Goal: Download file/media

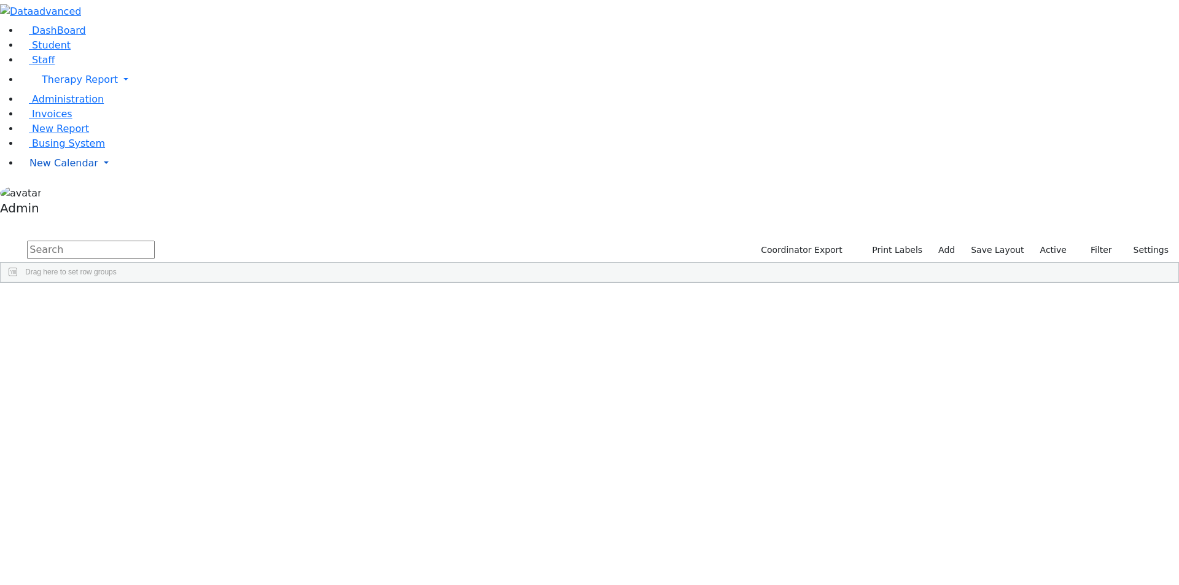
click at [42, 176] on link "New Calendar" at bounding box center [599, 163] width 1159 height 25
click at [49, 169] on span "New Calendar" at bounding box center [63, 163] width 69 height 12
click at [103, 176] on link "New Calendar" at bounding box center [599, 163] width 1159 height 25
click at [57, 169] on span "New Calendar" at bounding box center [63, 163] width 69 height 12
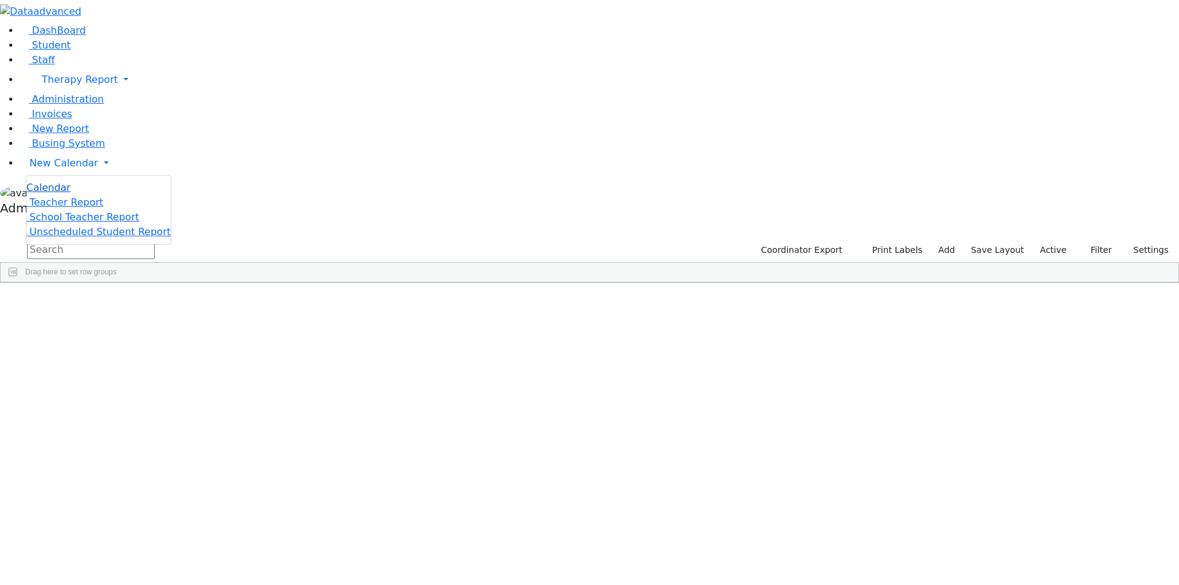
click at [56, 193] on span "Calendar" at bounding box center [48, 188] width 44 height 12
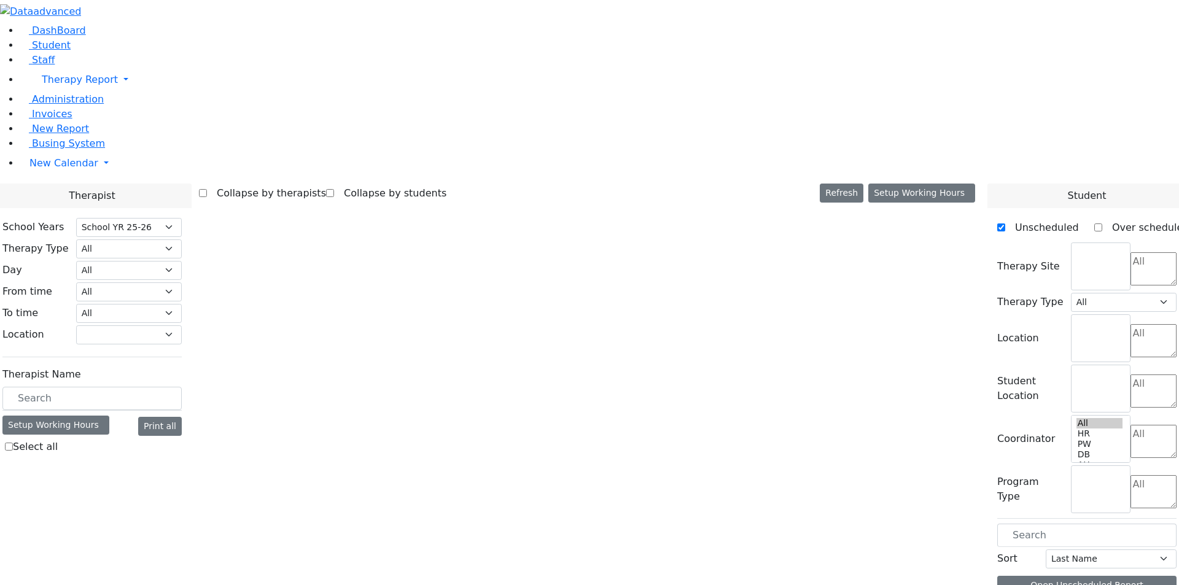
select select "212"
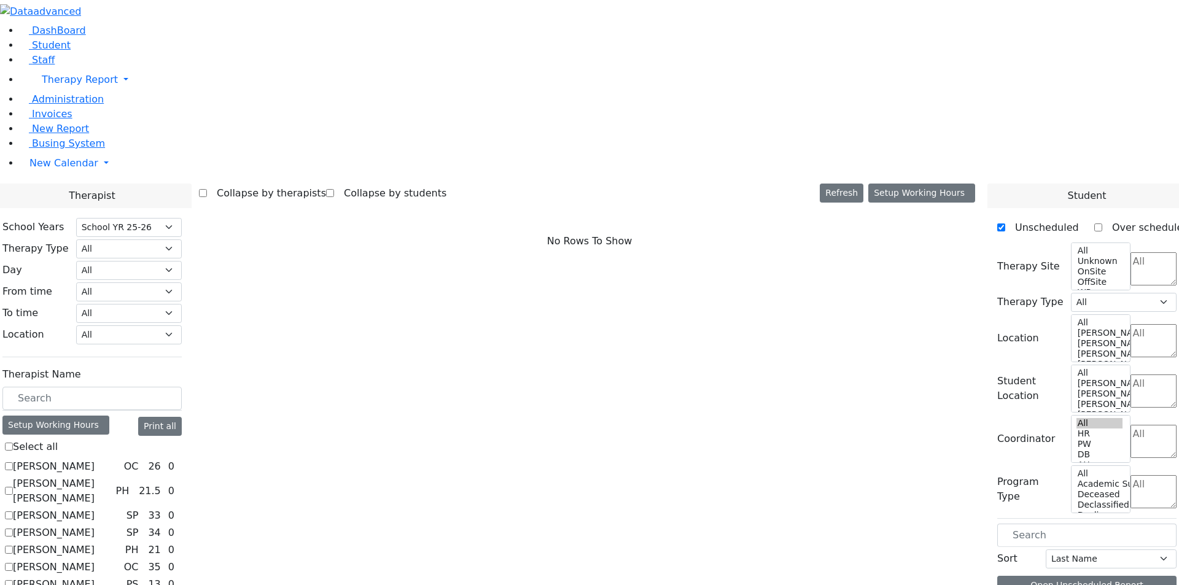
click at [95, 459] on label "[PERSON_NAME]" at bounding box center [54, 466] width 82 height 15
click at [13, 462] on input "[PERSON_NAME]" at bounding box center [9, 466] width 8 height 8
checkbox input "true"
select select "1"
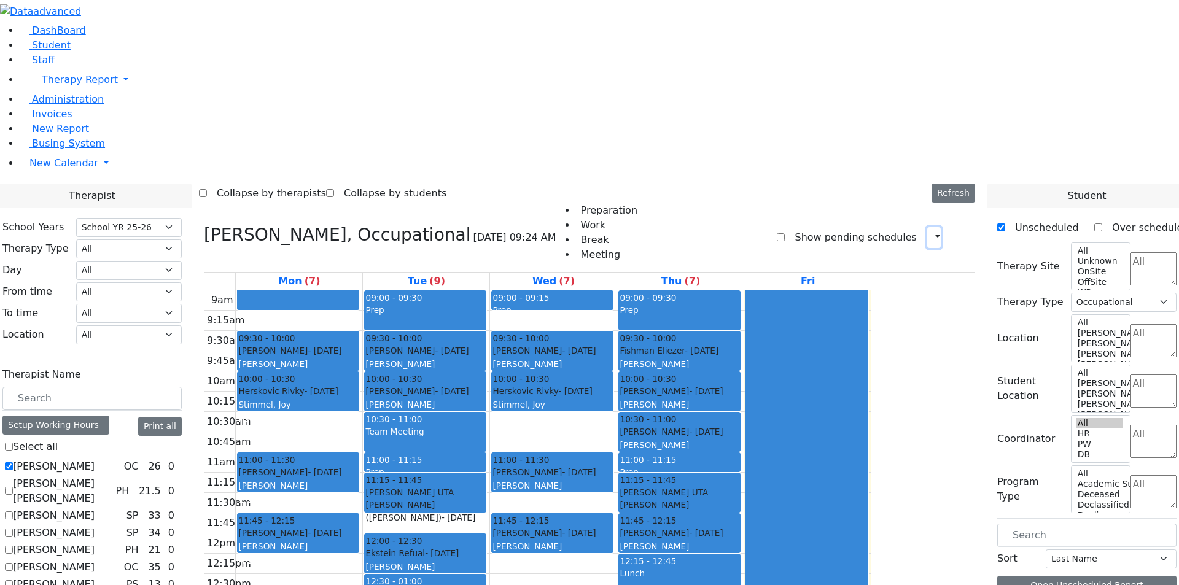
click at [927, 227] on button "button" at bounding box center [934, 237] width 14 height 21
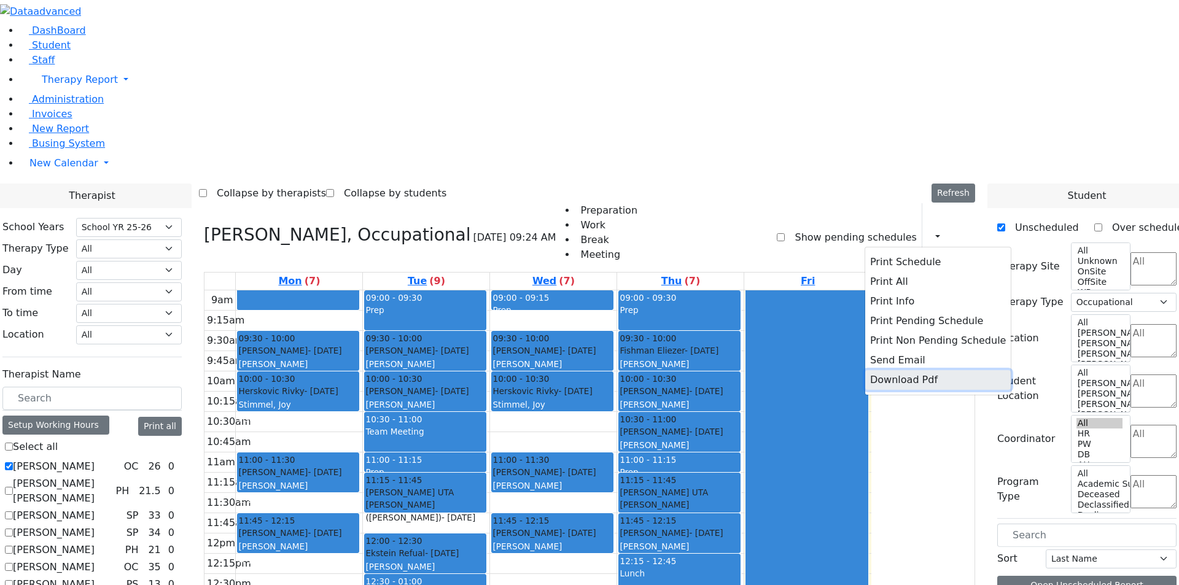
click at [886, 370] on button "Download Pdf" at bounding box center [938, 380] width 146 height 20
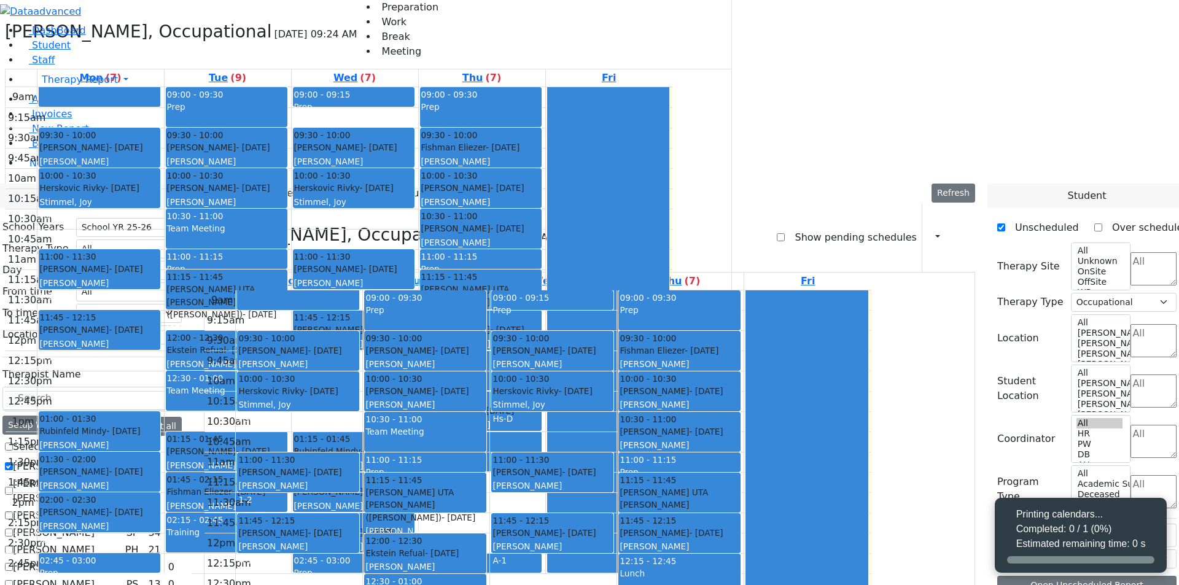
select select "212"
select select "1"
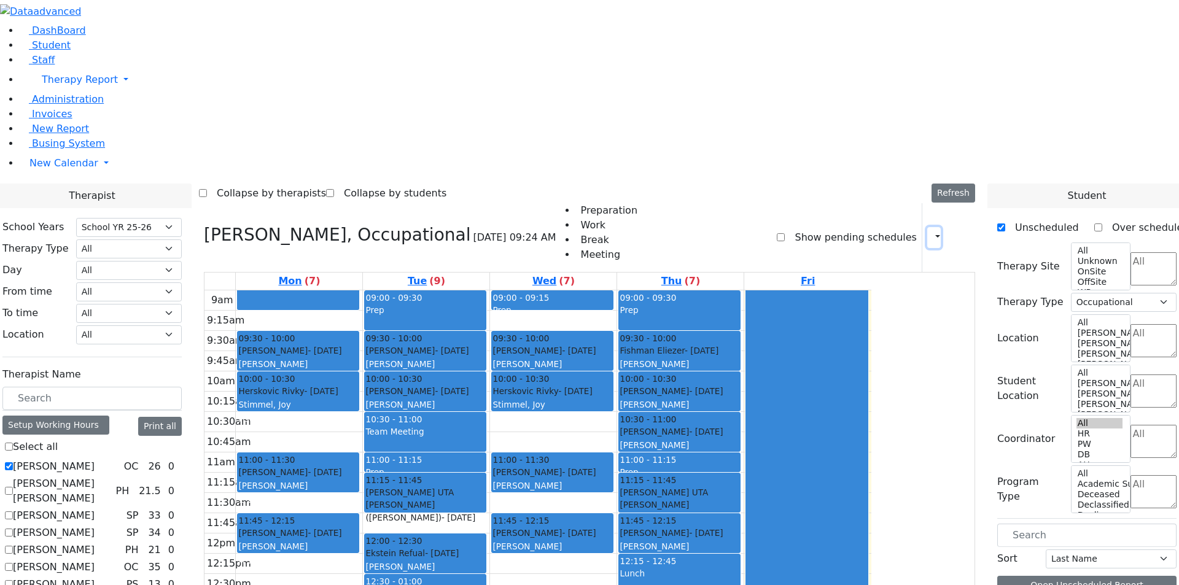
click at [927, 227] on button "button" at bounding box center [934, 237] width 14 height 21
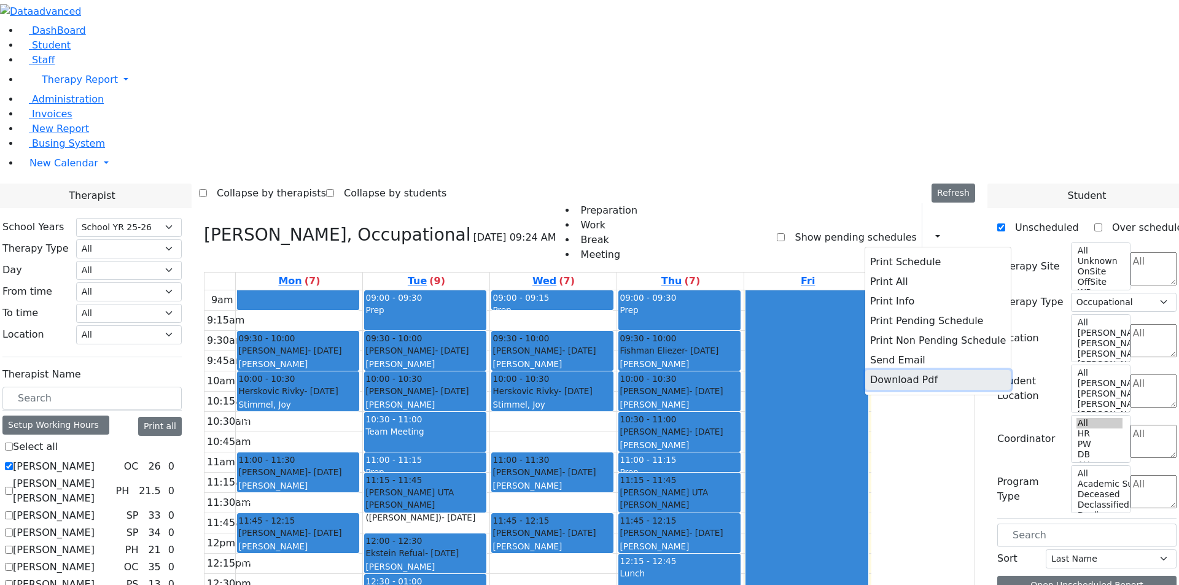
click at [887, 370] on button "Download Pdf" at bounding box center [938, 380] width 146 height 20
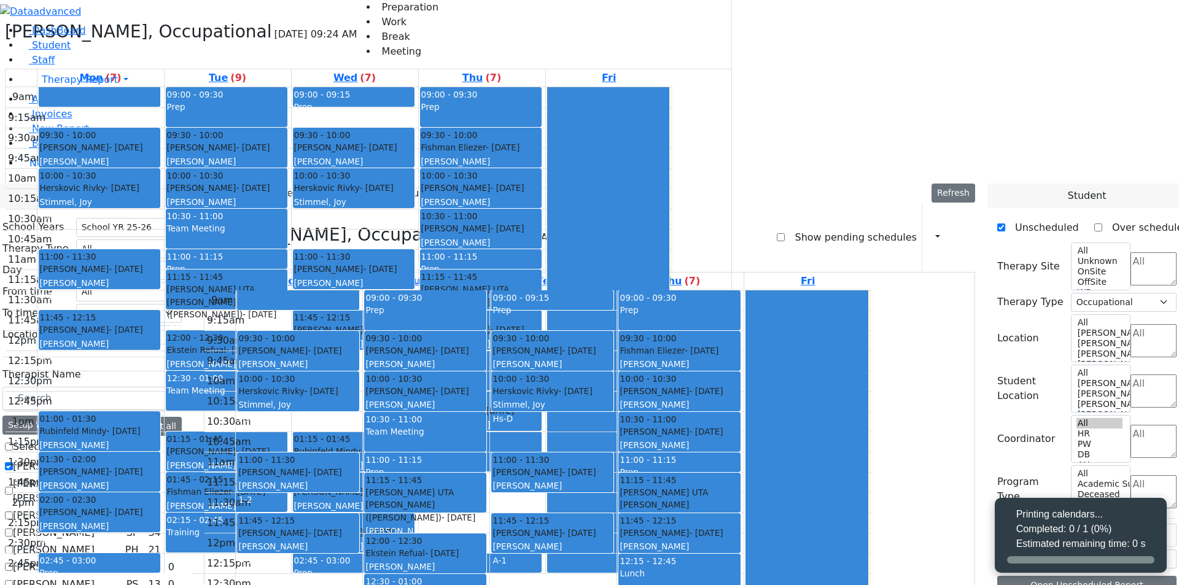
select select "212"
select select "1"
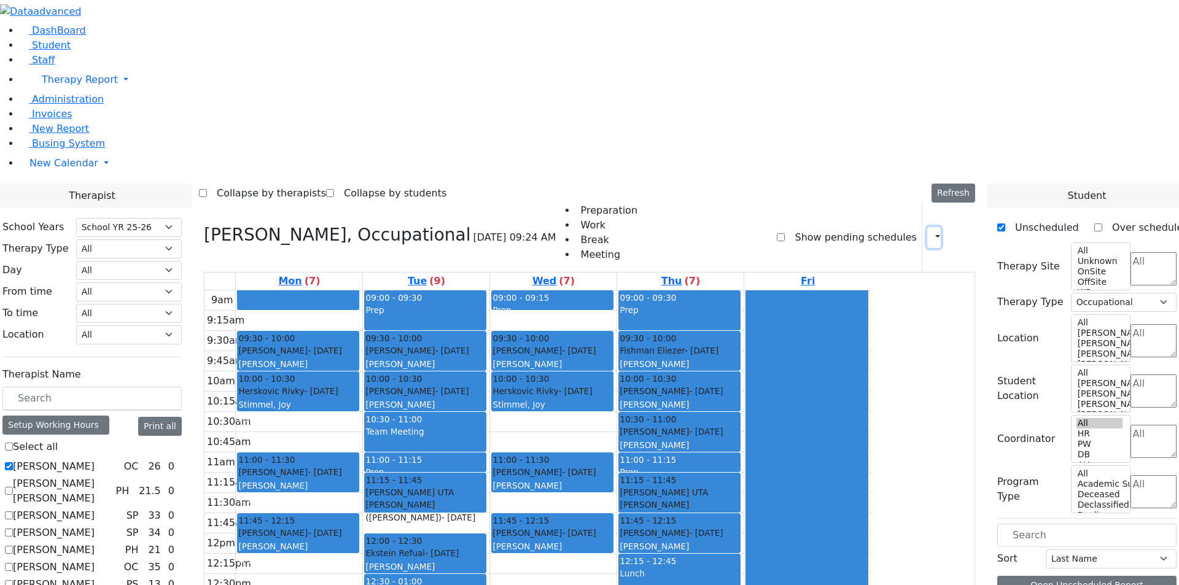
click at [927, 227] on button "button" at bounding box center [934, 237] width 14 height 21
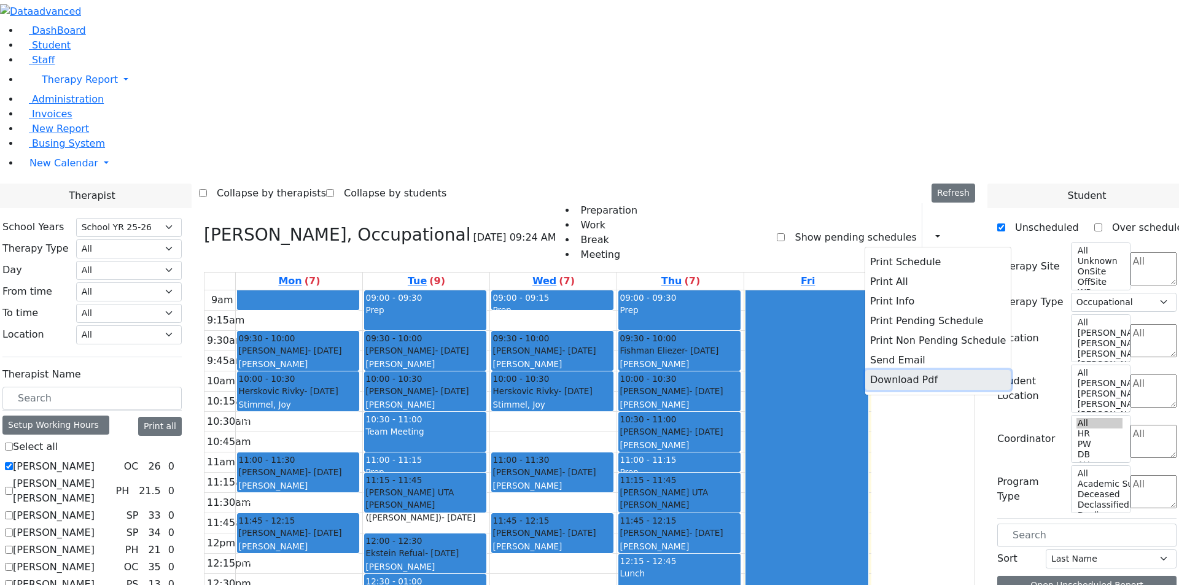
click at [866, 370] on button "Download Pdf" at bounding box center [938, 380] width 146 height 20
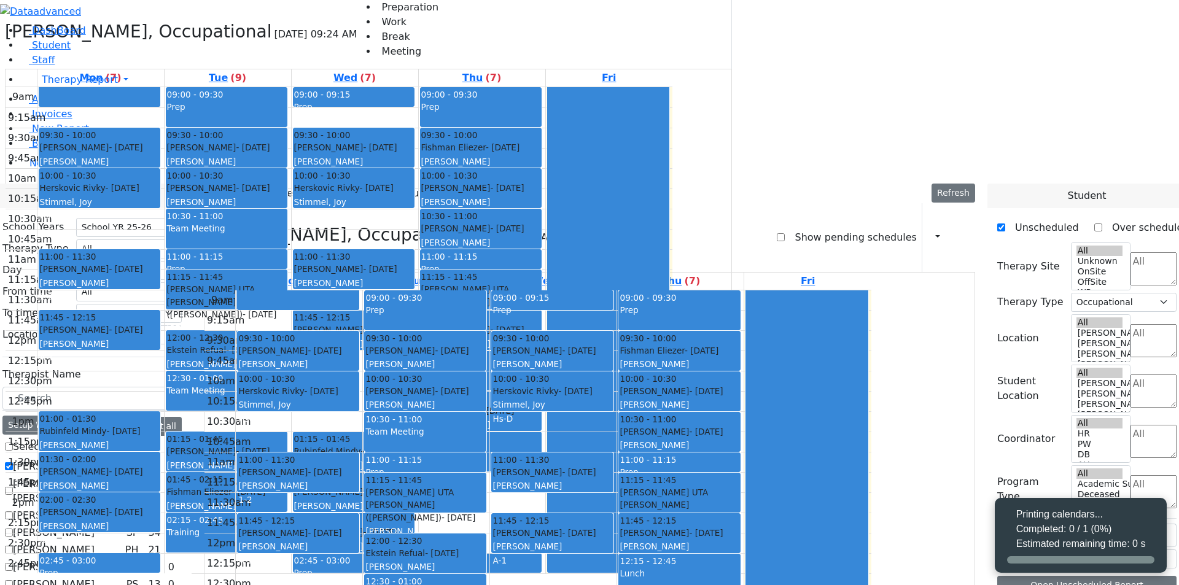
select select "212"
select select "1"
select select "212"
select select "1"
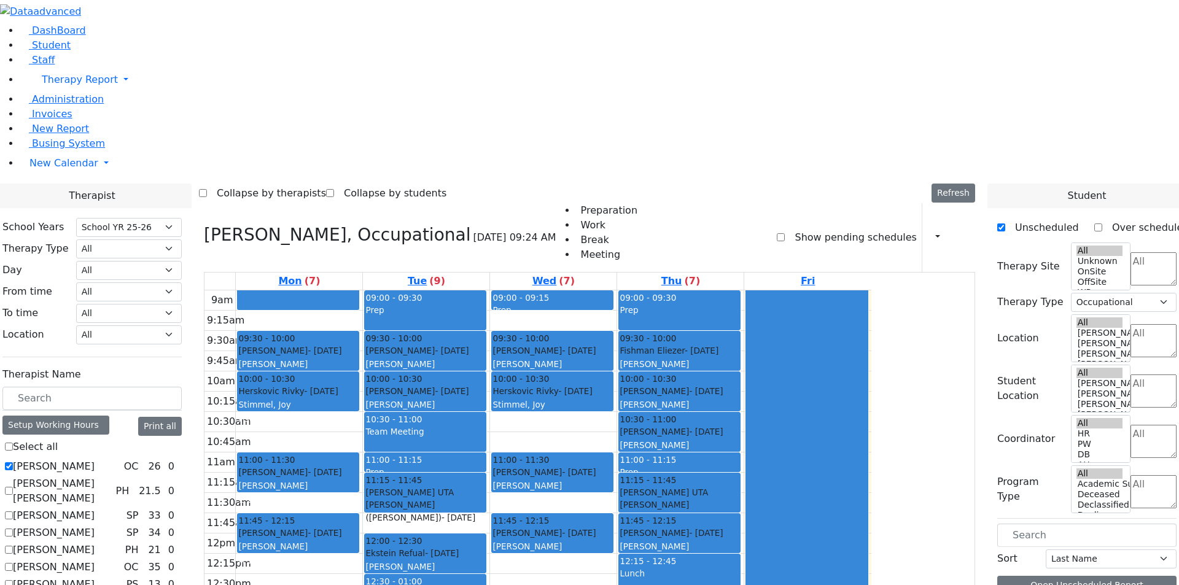
click at [912, 184] on div "Collapse by therapists Collapse by students Refresh Setup Working Hours Print S…" at bounding box center [589, 194] width 781 height 20
click at [111, 477] on label "[PERSON_NAME] [PERSON_NAME]" at bounding box center [62, 491] width 98 height 29
click at [13, 487] on input "[PERSON_NAME] [PERSON_NAME]" at bounding box center [9, 491] width 8 height 8
checkbox input "true"
select select
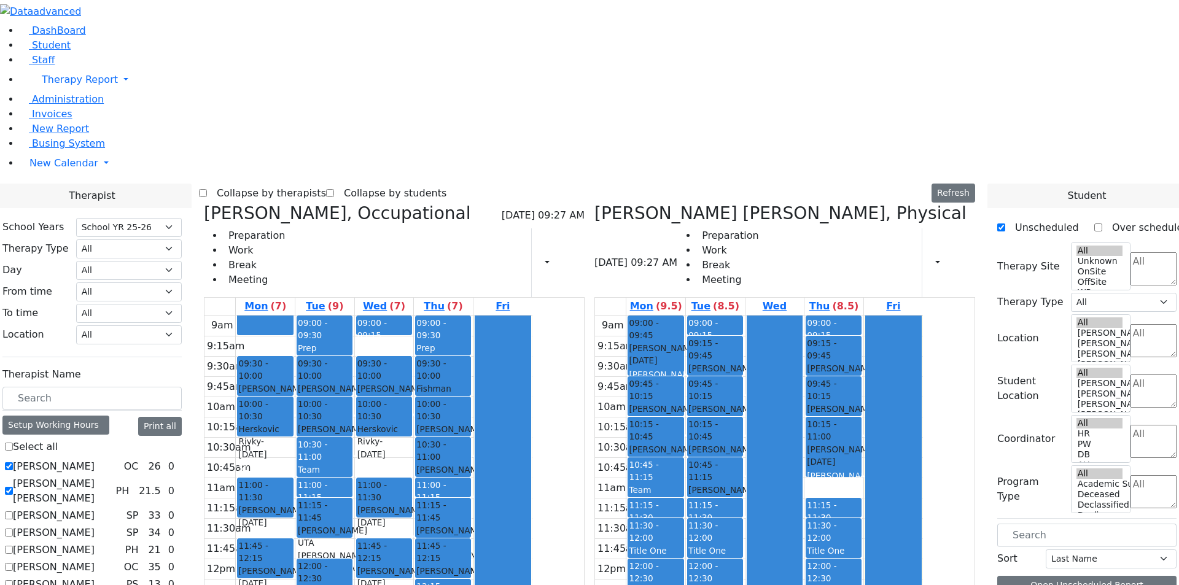
click at [95, 459] on label "[PERSON_NAME]" at bounding box center [54, 466] width 82 height 15
click at [13, 462] on input "[PERSON_NAME]" at bounding box center [9, 466] width 8 height 8
checkbox input "false"
select select "2"
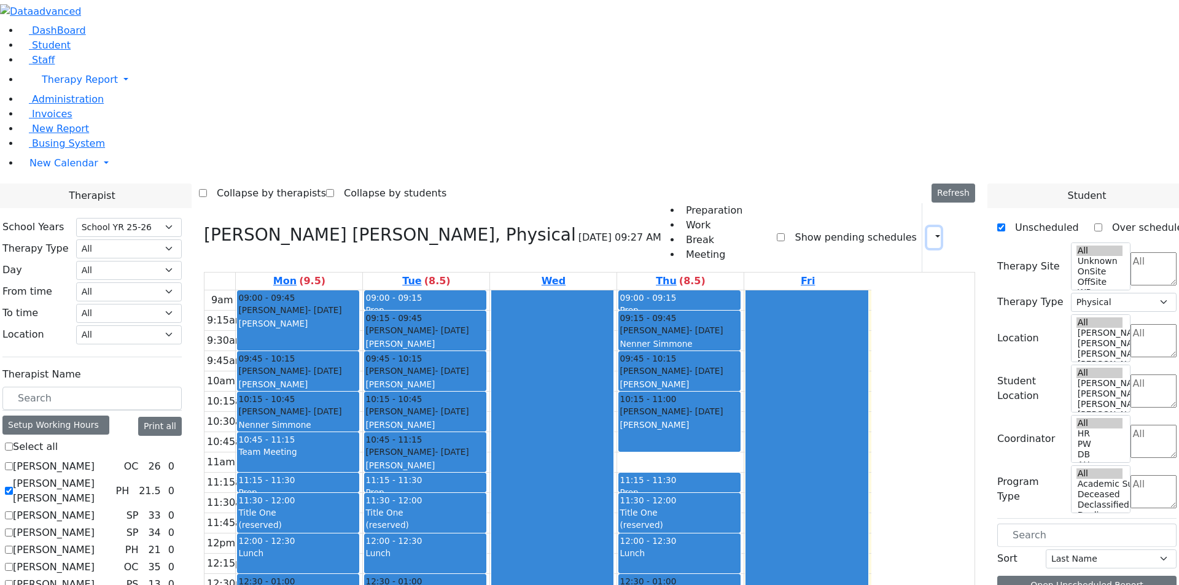
click at [927, 227] on button "button" at bounding box center [934, 237] width 14 height 21
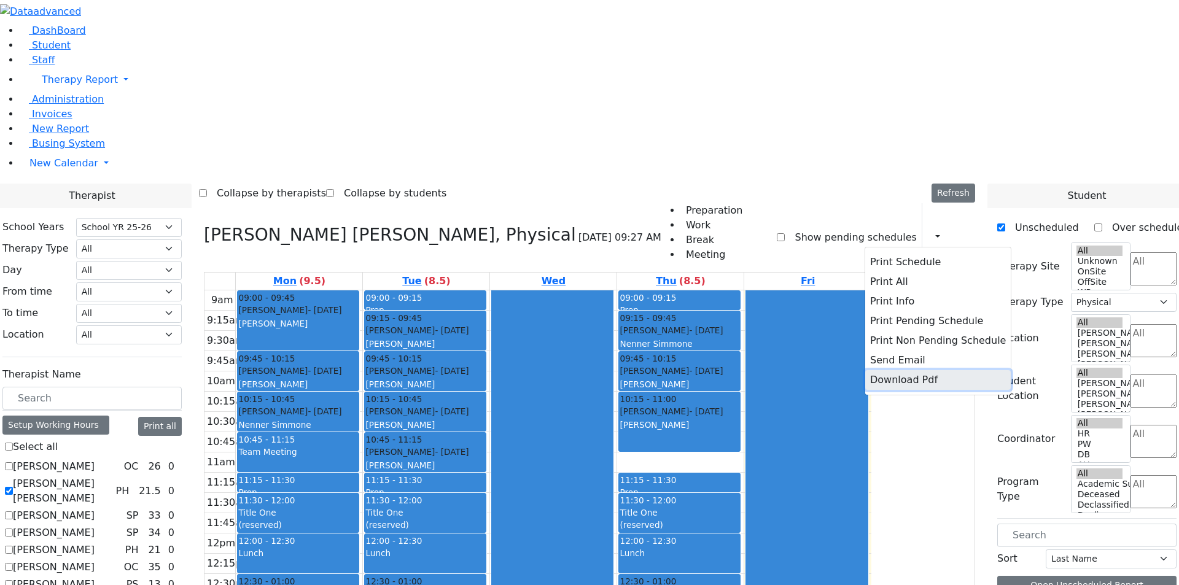
click at [882, 370] on button "Download Pdf" at bounding box center [938, 380] width 146 height 20
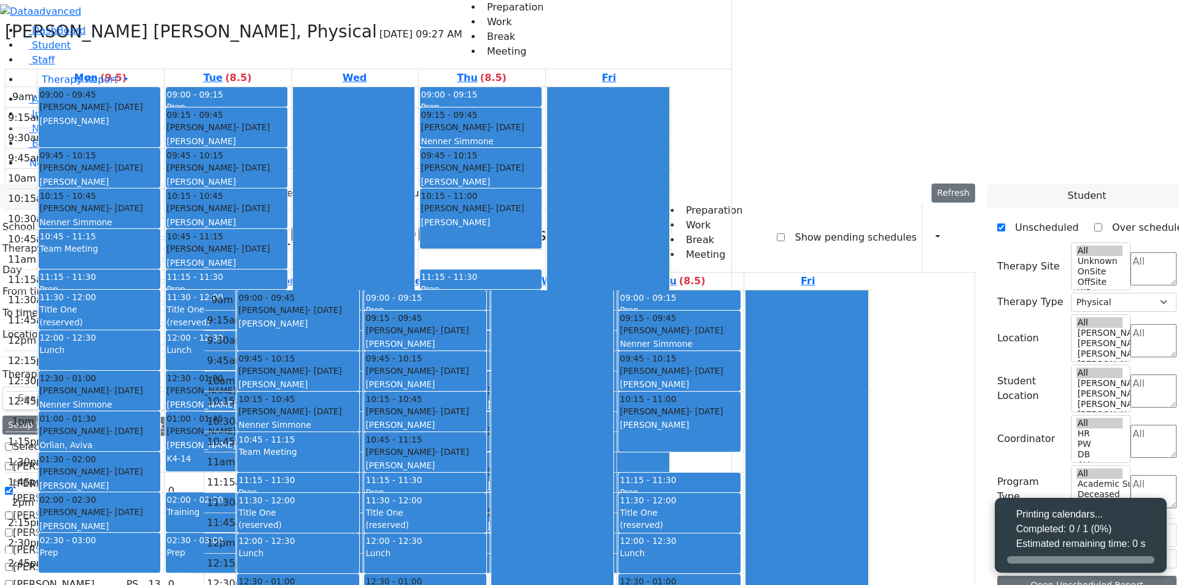
select select "212"
select select "2"
